Goal: Information Seeking & Learning: Understand process/instructions

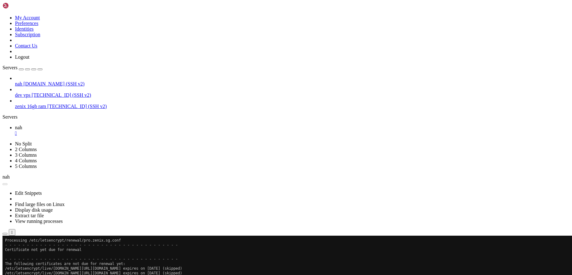
scroll to position [520, 0]
click at [104, 125] on link "nah " at bounding box center [292, 130] width 554 height 11
click at [101, 125] on link "nah " at bounding box center [292, 130] width 554 height 11
click at [102, 131] on div "" at bounding box center [292, 134] width 554 height 6
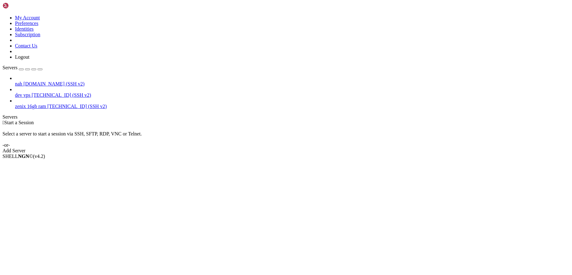
click at [46, 104] on span "zenix 16gb ram" at bounding box center [30, 106] width 31 height 5
click at [53, 92] on link "dev vps [TECHNICAL_ID] (SSH v2)" at bounding box center [292, 95] width 554 height 6
click at [22, 81] on span "nah" at bounding box center [18, 83] width 7 height 5
click at [67, 164] on li "Connect" at bounding box center [43, 167] width 57 height 6
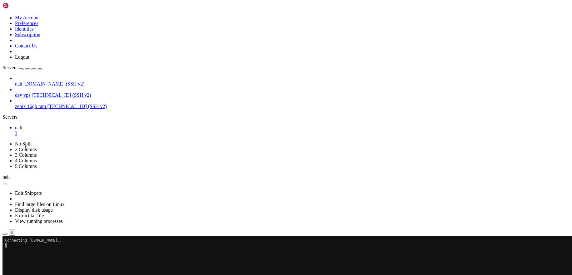
scroll to position [0, 0]
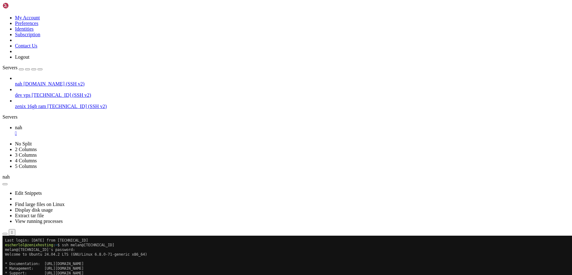
scroll to position [187, 0]
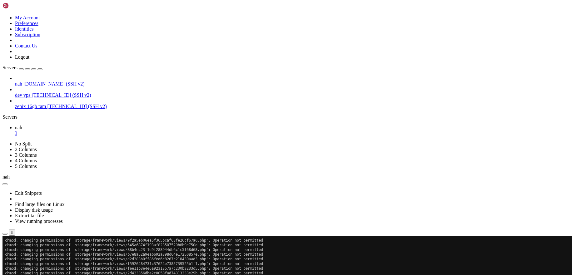
scroll to position [979, 0]
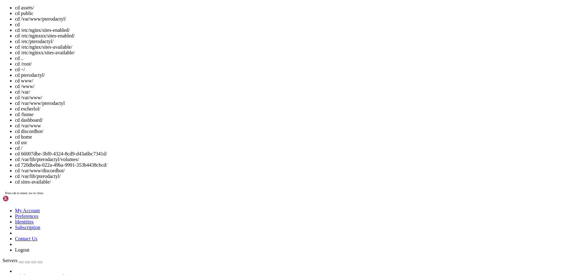
scroll to position [1049, 0]
drag, startPoint x: 114, startPoint y: 555, endPoint x: 115, endPoint y: 558, distance: 3.2
copy x-row "services"
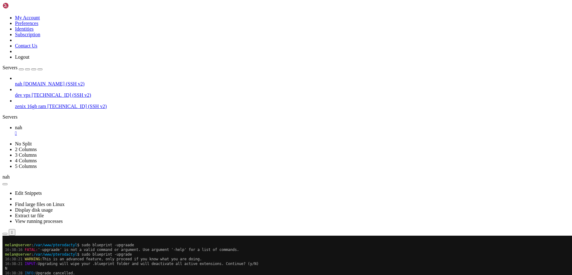
scroll to position [1363, 0]
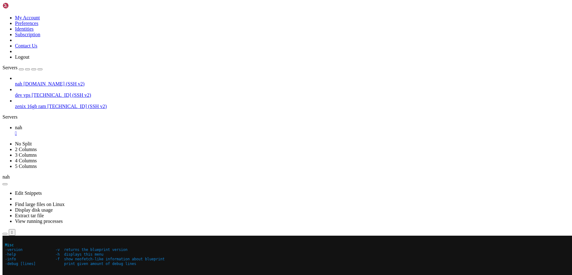
drag, startPoint x: 133, startPoint y: 460, endPoint x: 9, endPoint y: 346, distance: 168.2
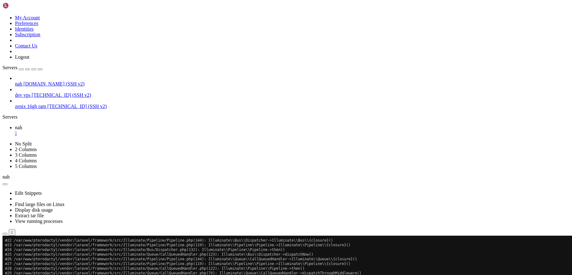
scroll to position [1565, 0]
drag, startPoint x: 21, startPoint y: 461, endPoint x: 5, endPoint y: 382, distance: 80.0
copy div "#13 /var/www/pterodactyl/vendor/laravel/framework/src/Illuminate/Notifications/…"
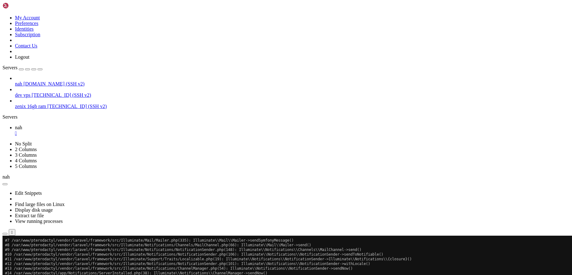
scroll to position [2787, 0]
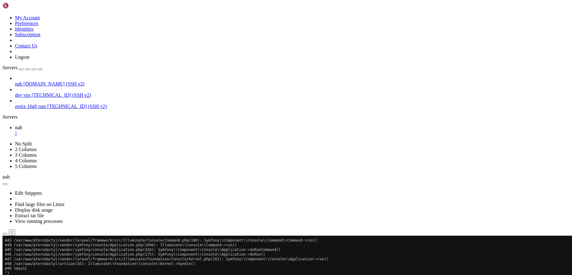
scroll to position [2619, 0]
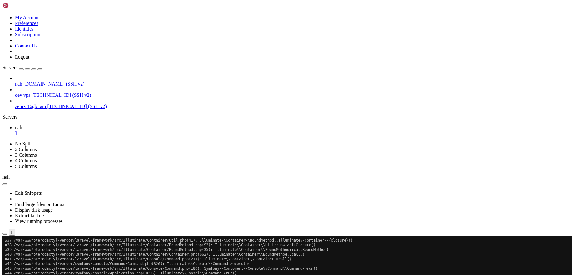
drag, startPoint x: 7, startPoint y: 463, endPoint x: 6, endPoint y: 330, distance: 133.7
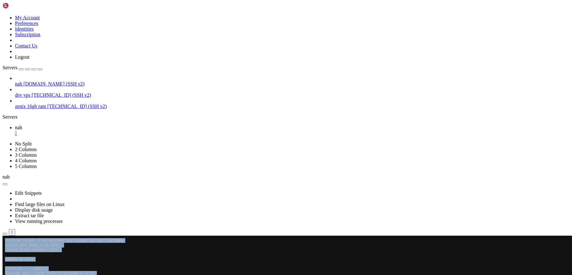
scroll to position [2792, 0]
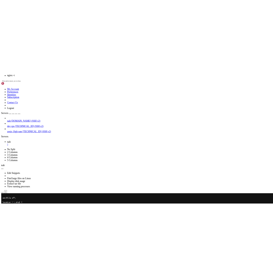
scroll to position [2829, 0]
